Goal: Ask a question

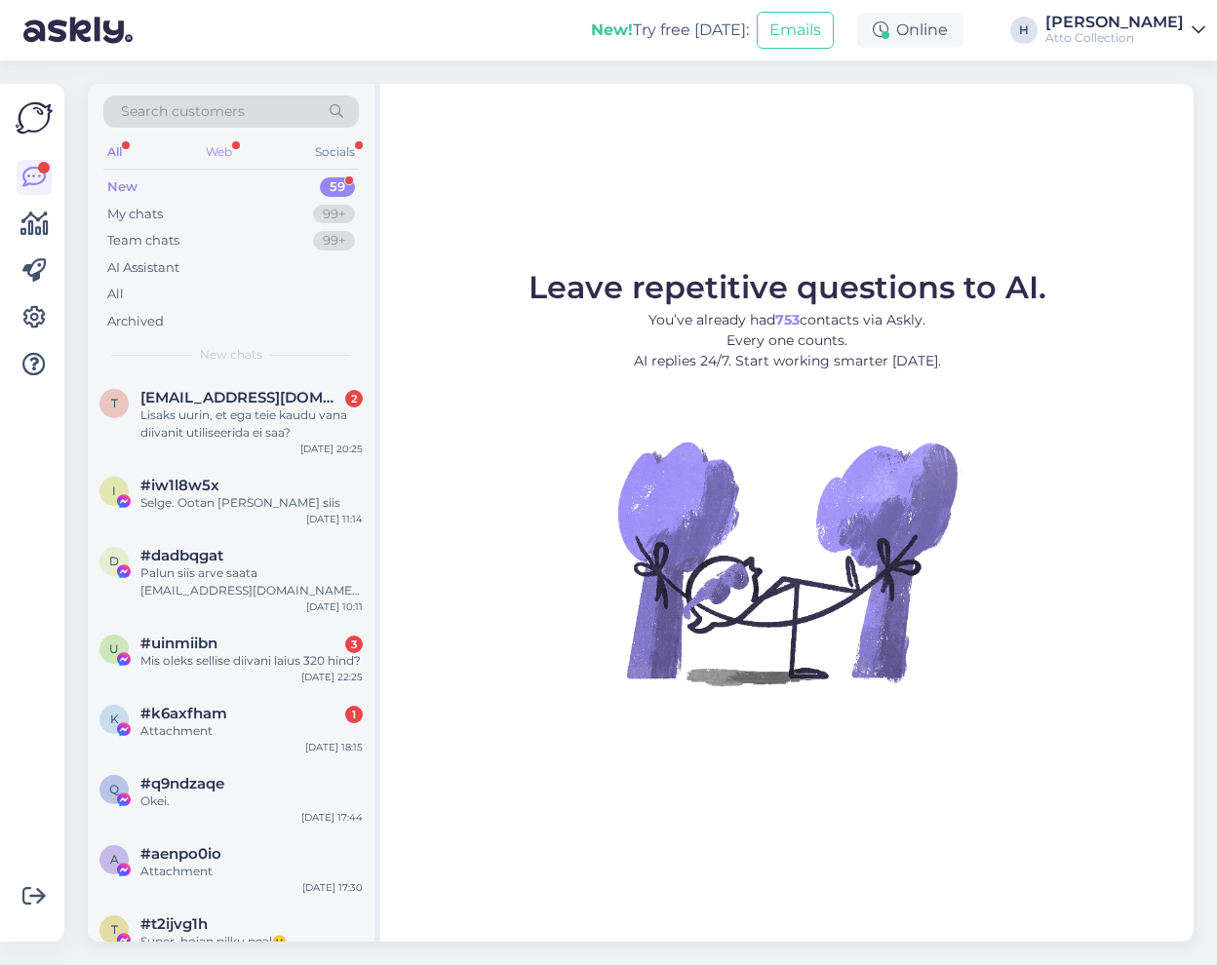
click at [208, 149] on div "Web" at bounding box center [219, 151] width 34 height 25
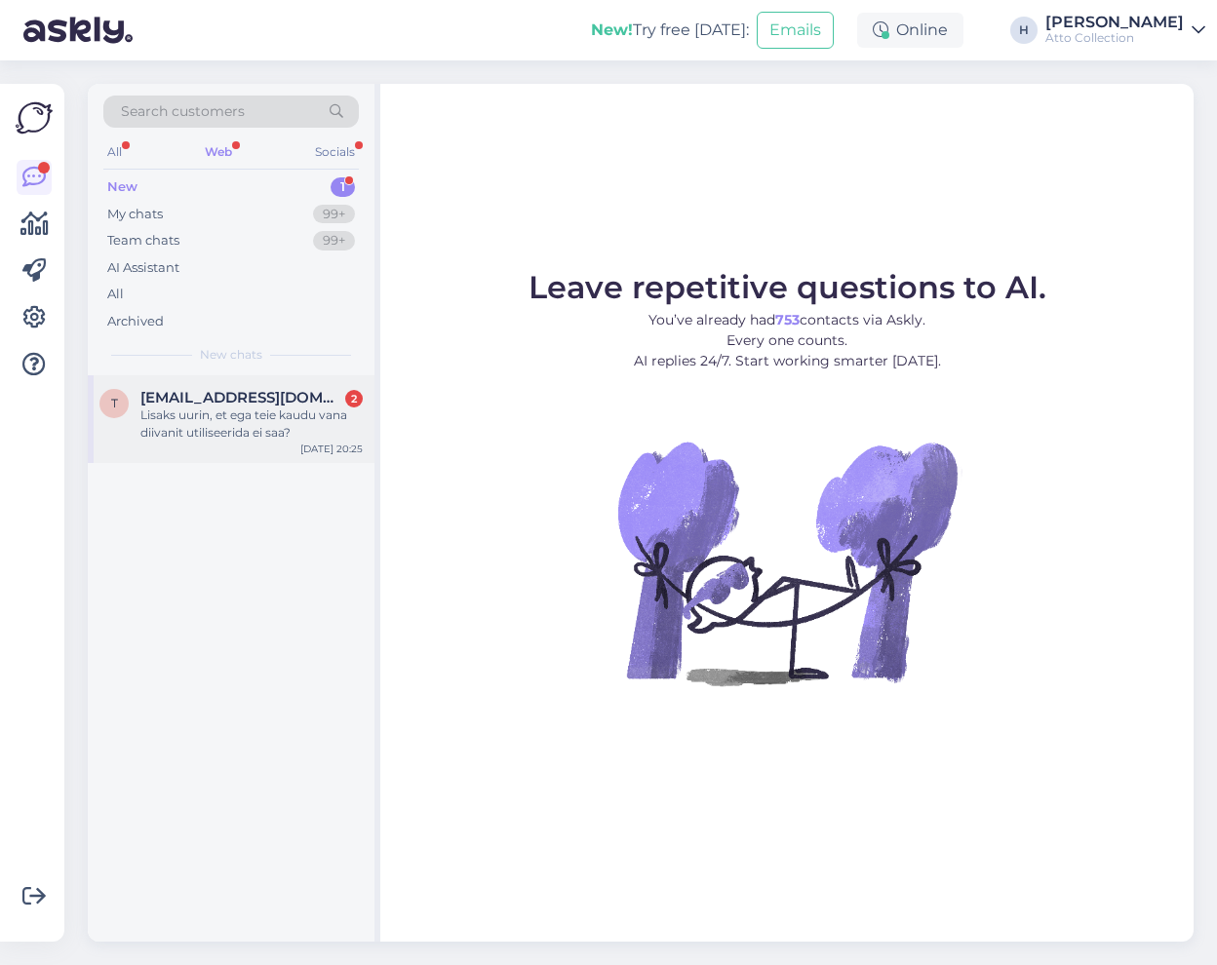
click at [226, 424] on div "Lisaks uurin, et ega teie kaudu vana diivanit utiliseerida ei saa?" at bounding box center [251, 424] width 222 height 35
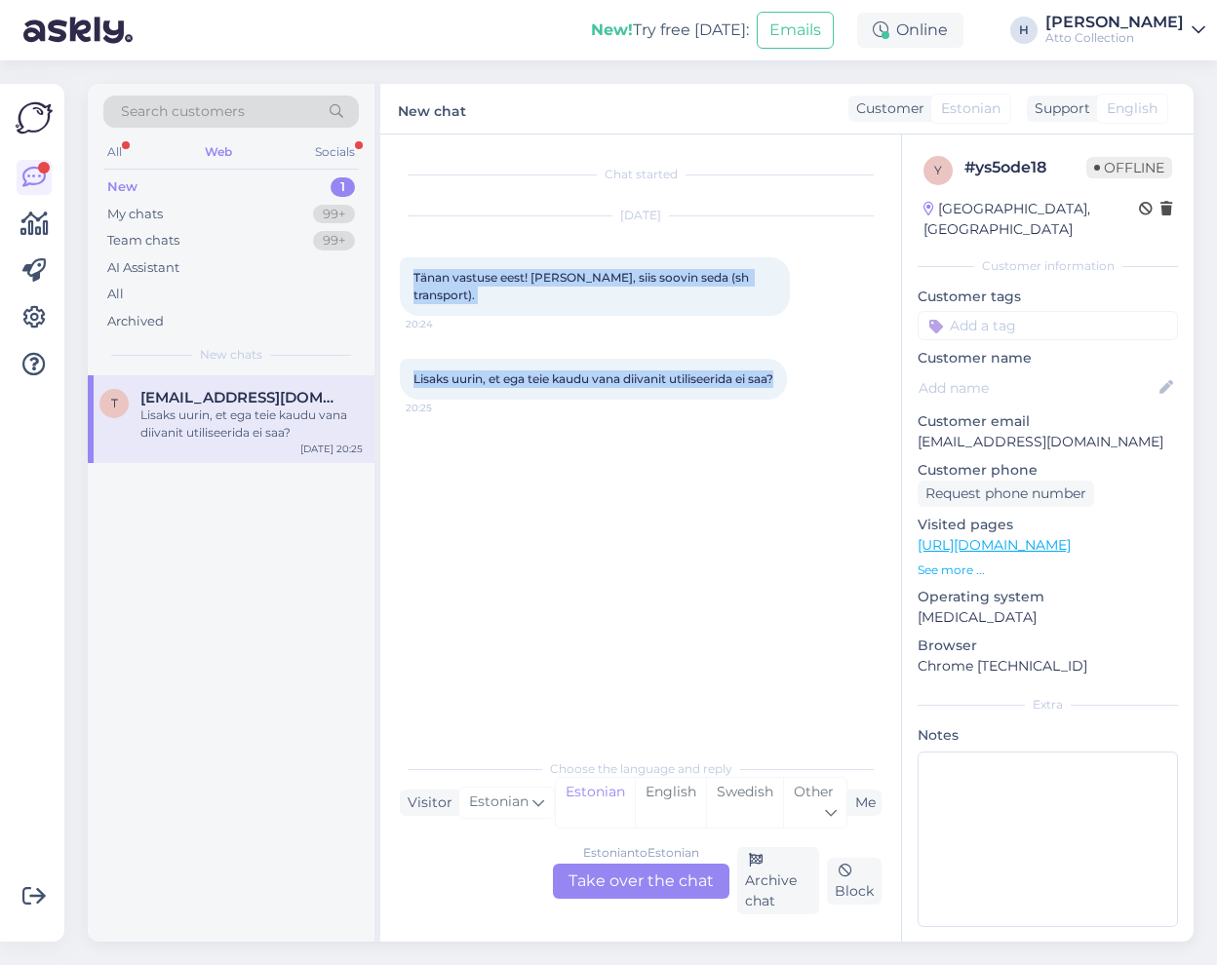
drag, startPoint x: 613, startPoint y: 385, endPoint x: 485, endPoint y: 334, distance: 138.3
click at [412, 255] on div "Chat started [DATE] Tänan vastuse eest! [PERSON_NAME], siis soovin seda (sh tra…" at bounding box center [649, 442] width 499 height 577
click at [647, 408] on div "Lisaks uurin, et ega teie kaudu vana diivanit utiliseerida ei saa? 20:25" at bounding box center [641, 379] width 482 height 84
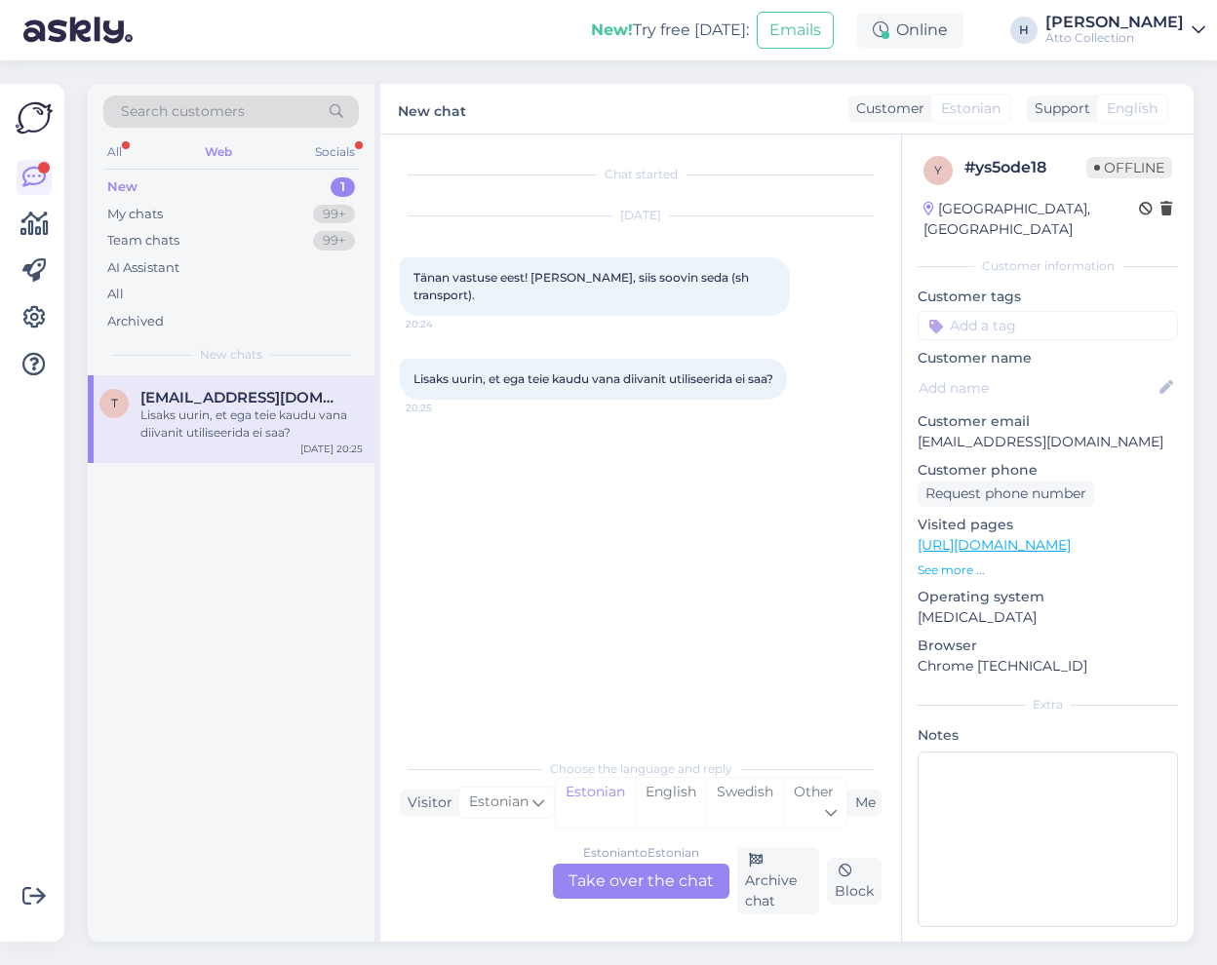
click at [218, 149] on div "Web" at bounding box center [218, 151] width 35 height 25
drag, startPoint x: 512, startPoint y: 380, endPoint x: 560, endPoint y: 390, distance: 48.8
click at [405, 240] on div "Chat started [DATE] Tänan vastuse eest! [PERSON_NAME], siis soovin seda (sh tra…" at bounding box center [649, 442] width 499 height 577
click at [671, 528] on div "Chat started [DATE] Tänan vastuse eest! [PERSON_NAME], siis soovin seda (sh tra…" at bounding box center [649, 442] width 499 height 577
click at [112, 153] on div "All" at bounding box center [114, 151] width 22 height 25
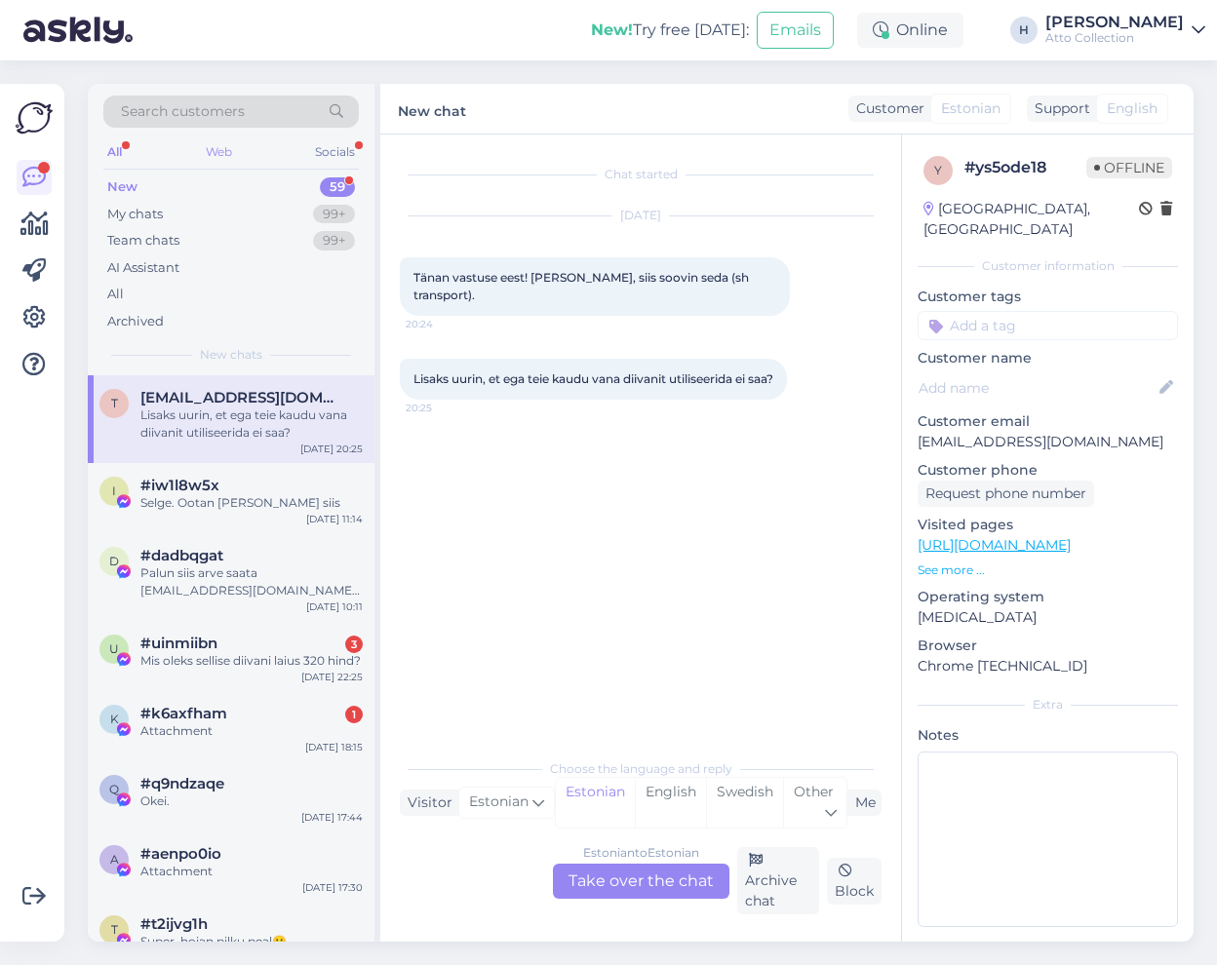
click at [217, 151] on div "Web" at bounding box center [219, 151] width 34 height 25
